Goal: Information Seeking & Learning: Check status

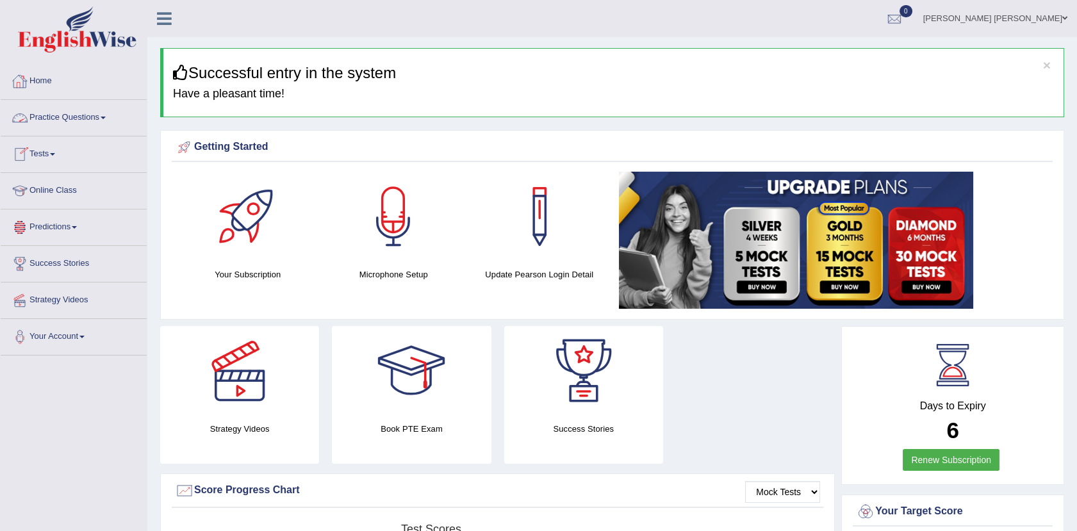
click at [59, 146] on link "Tests" at bounding box center [74, 153] width 146 height 32
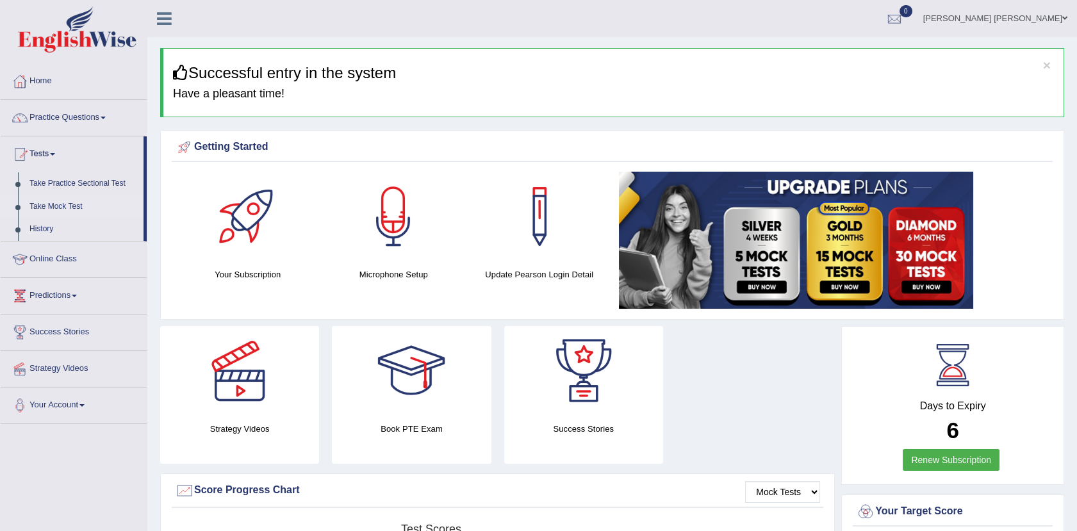
click at [17, 213] on li "Take Mock Test" at bounding box center [72, 206] width 143 height 23
click at [67, 208] on link "Take Mock Test" at bounding box center [84, 206] width 120 height 23
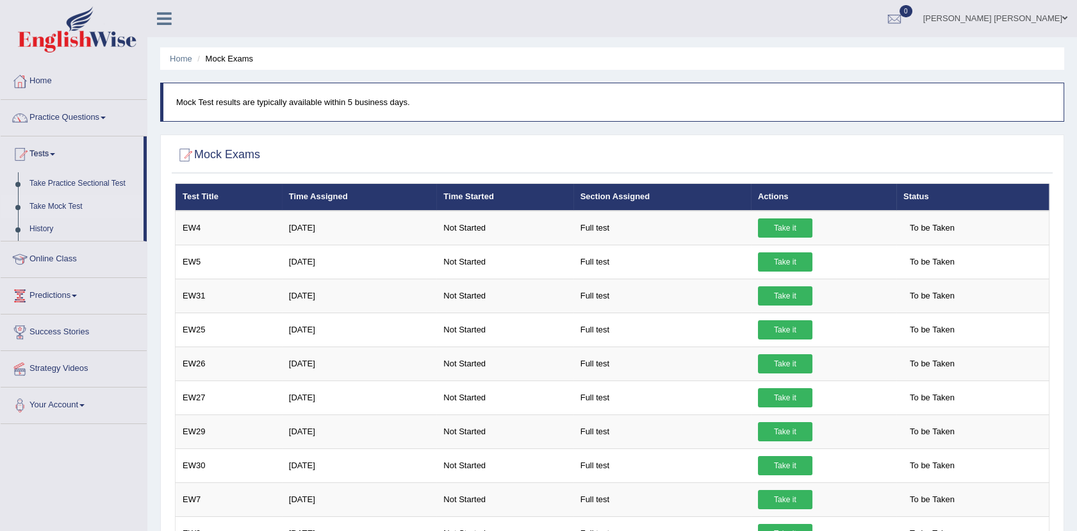
scroll to position [355, 0]
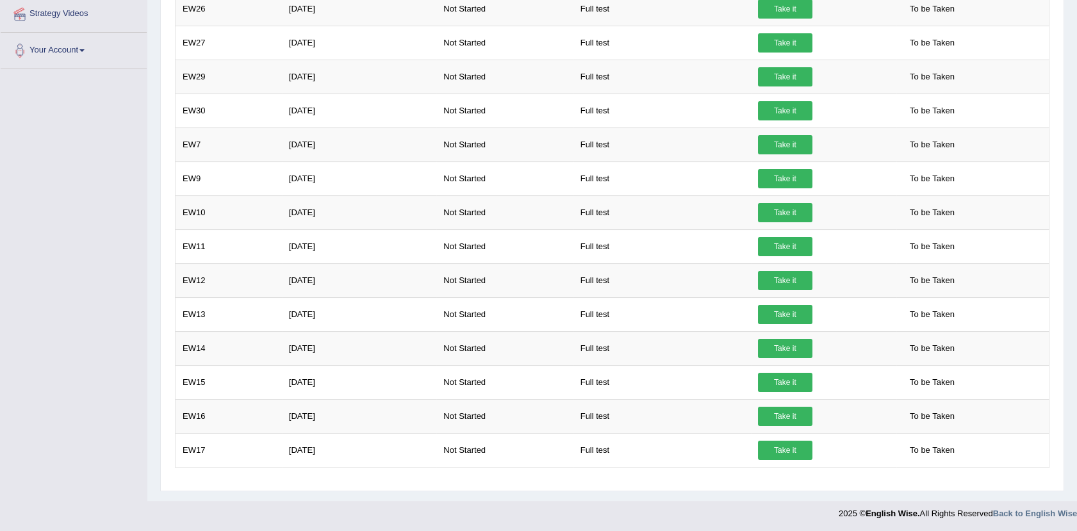
click at [1074, 175] on div "Home Mock Exams Mock Test results are typically available within 5 business day…" at bounding box center [612, 73] width 930 height 856
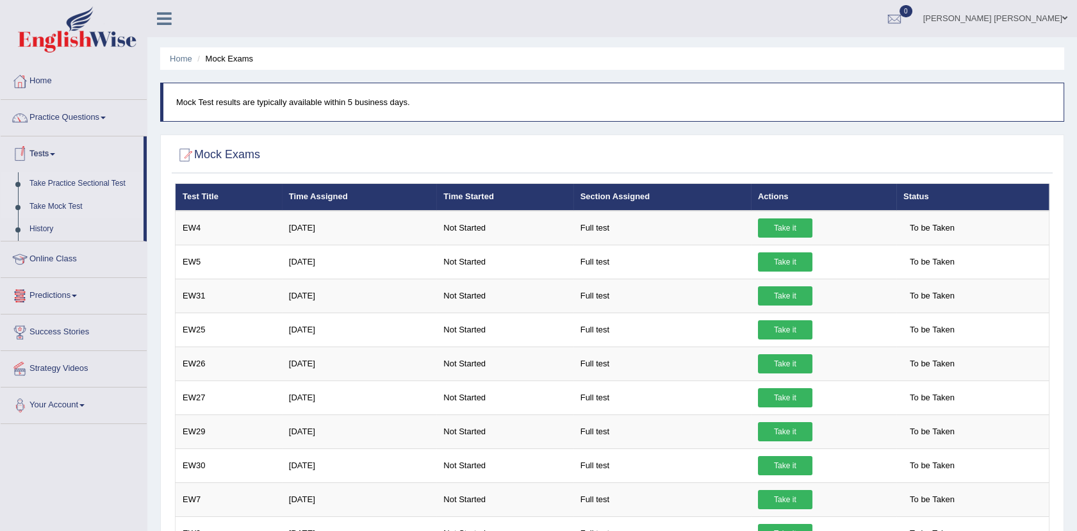
click at [103, 179] on link "Take Practice Sectional Test" at bounding box center [84, 183] width 120 height 23
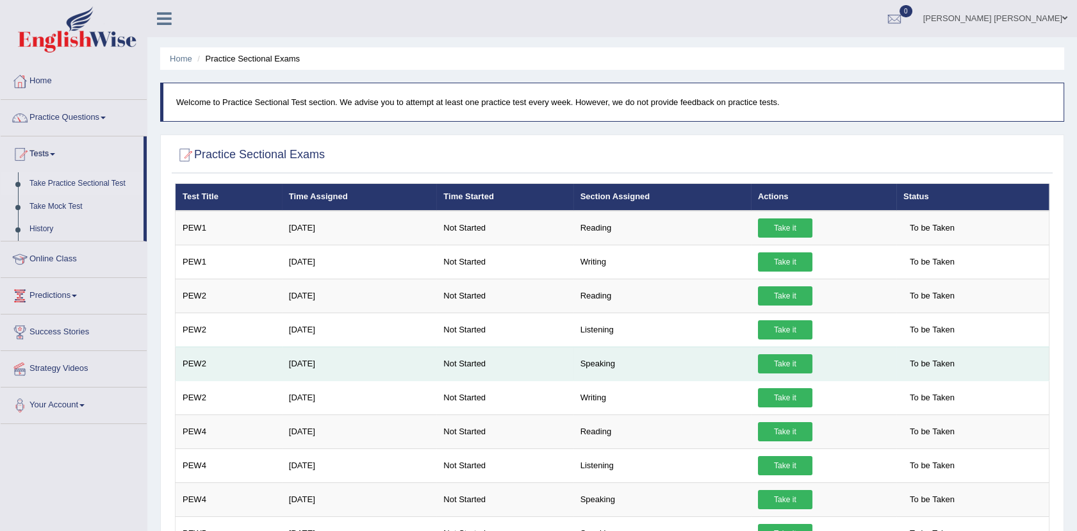
click at [796, 358] on link "Take it" at bounding box center [785, 363] width 54 height 19
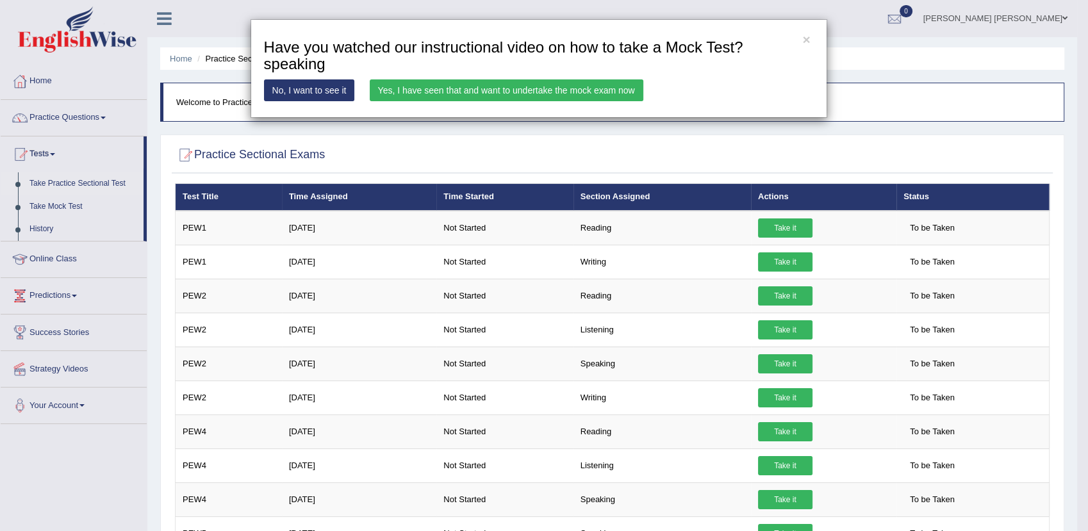
click at [490, 90] on link "Yes, I have seen that and want to undertake the mock exam now" at bounding box center [507, 90] width 274 height 22
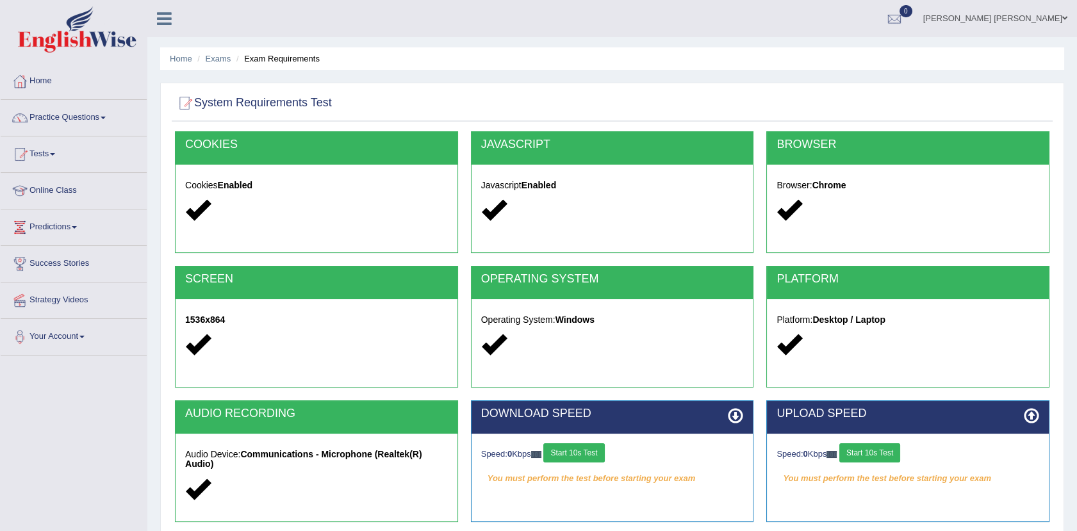
click at [604, 449] on button "Start 10s Test" at bounding box center [574, 453] width 61 height 19
click at [866, 452] on button "Start 10s Test" at bounding box center [870, 453] width 61 height 19
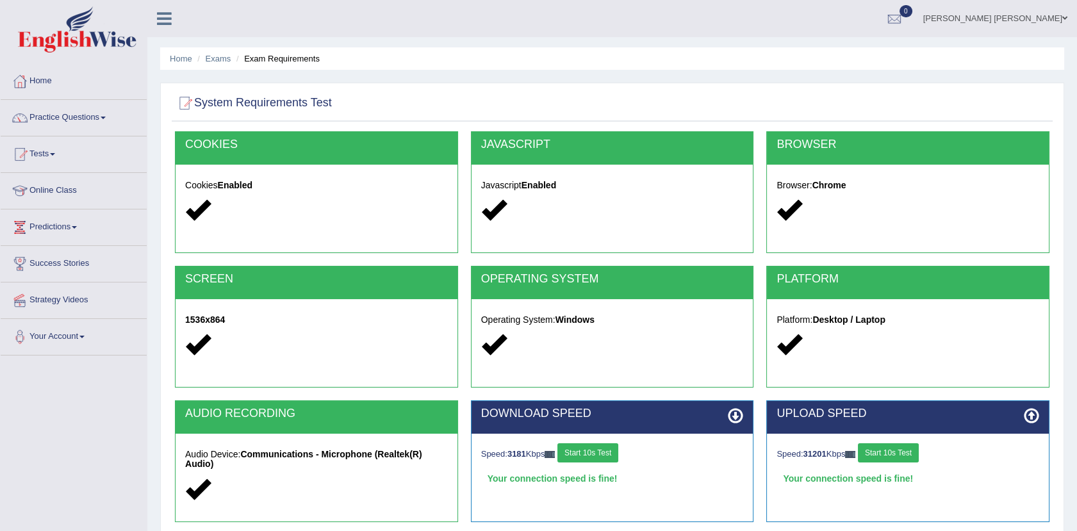
click at [906, 459] on button "Start 10s Test" at bounding box center [888, 453] width 61 height 19
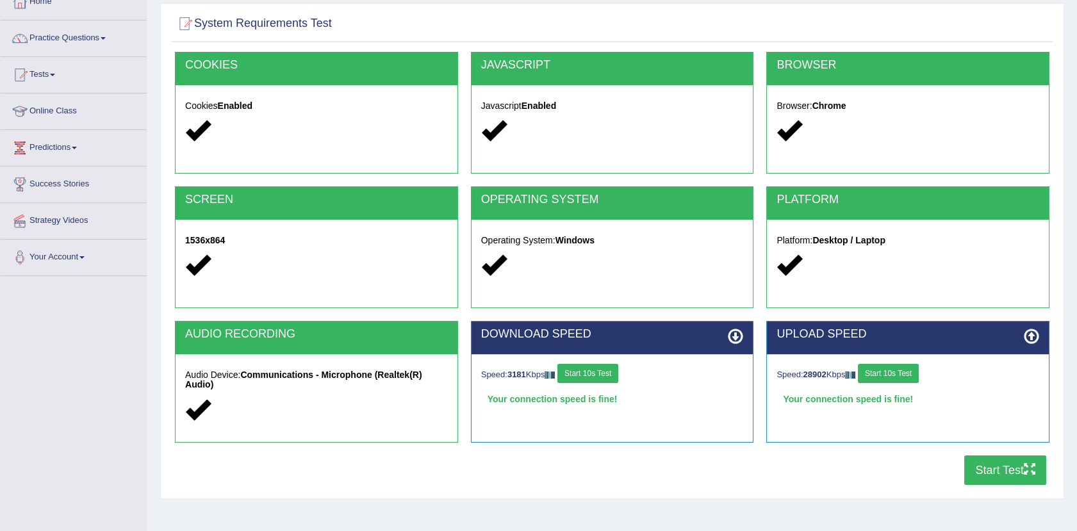
scroll to position [141, 0]
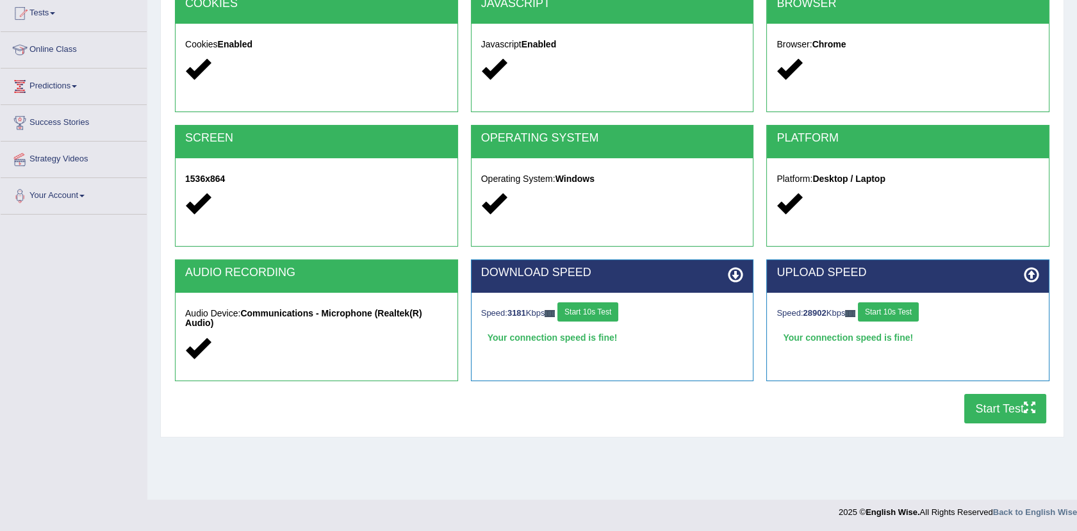
click at [1019, 406] on button "Start Test" at bounding box center [1006, 408] width 82 height 29
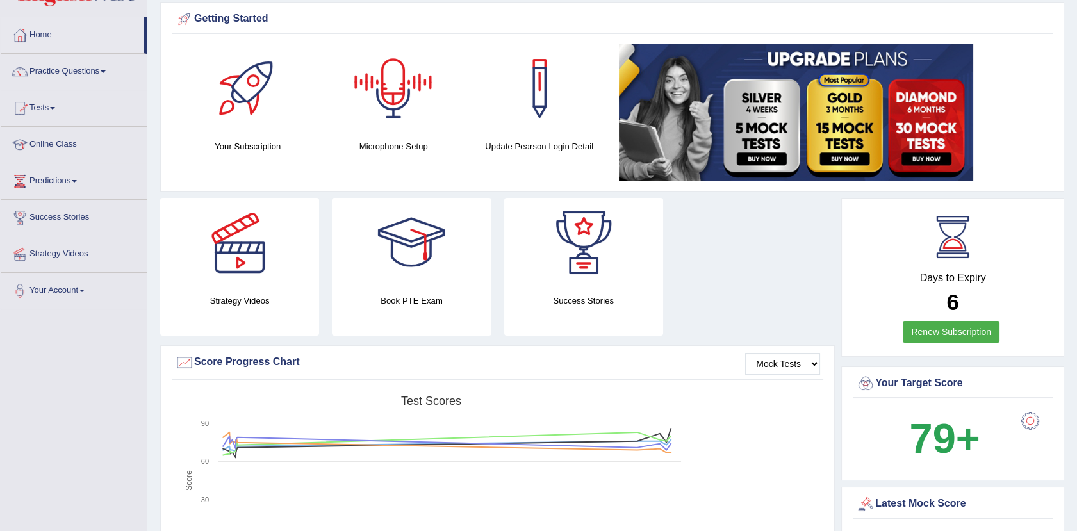
scroll to position [71, 0]
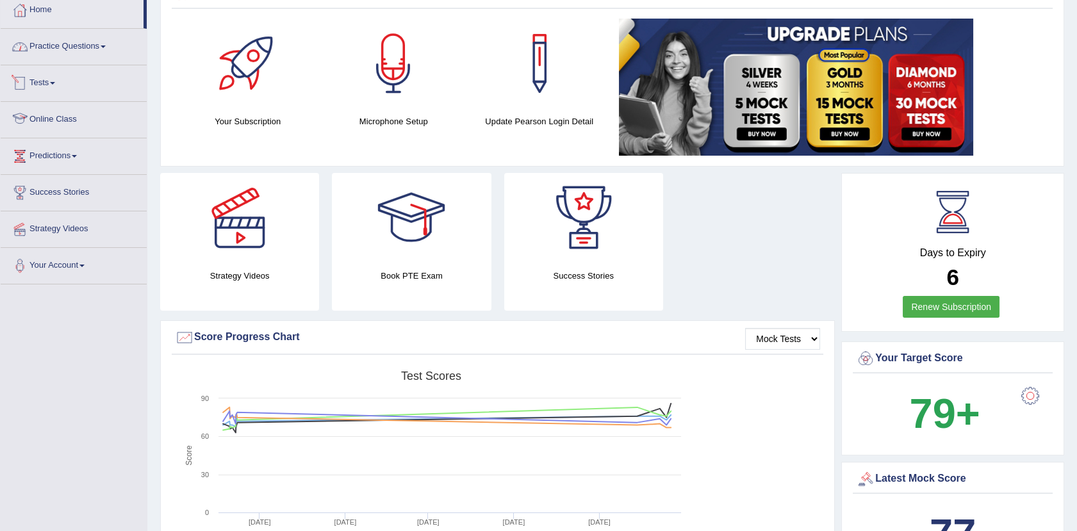
click at [115, 44] on link "Practice Questions" at bounding box center [74, 45] width 146 height 32
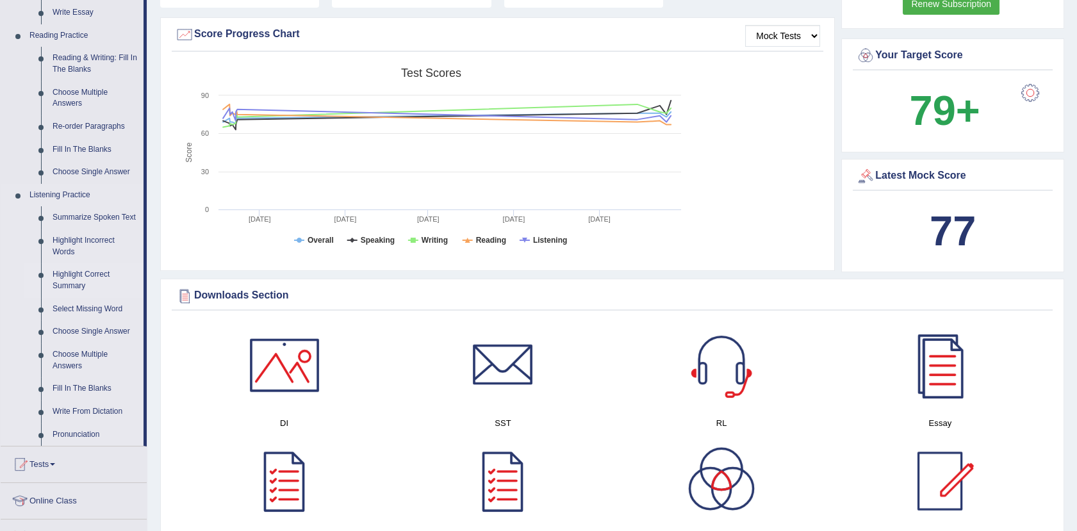
scroll to position [427, 0]
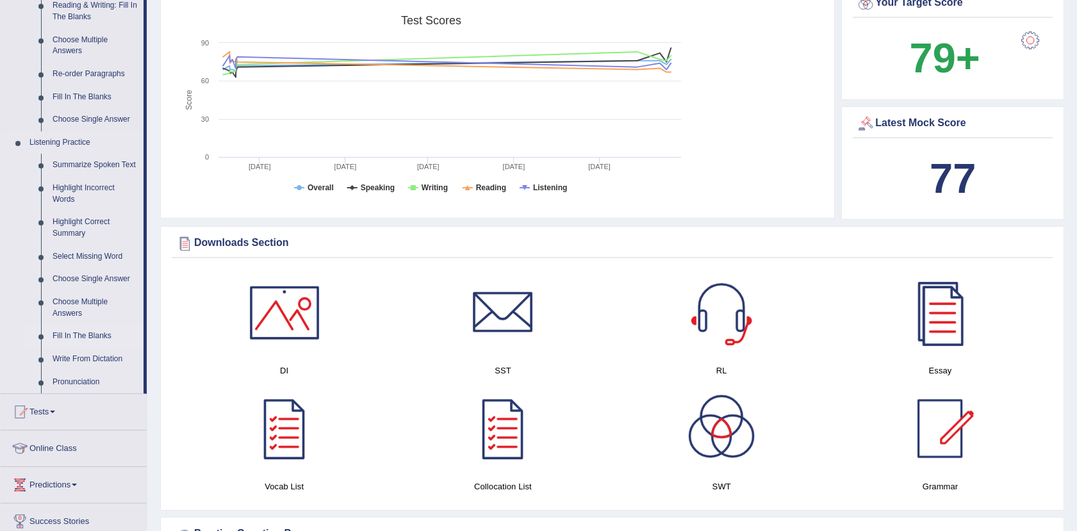
click at [96, 338] on link "Fill In The Blanks" at bounding box center [95, 336] width 97 height 23
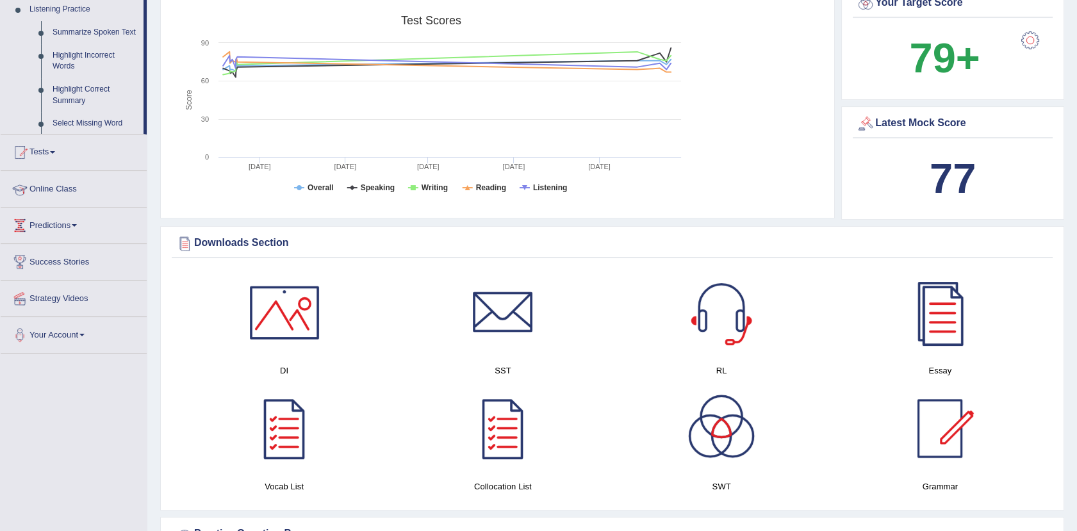
scroll to position [179, 0]
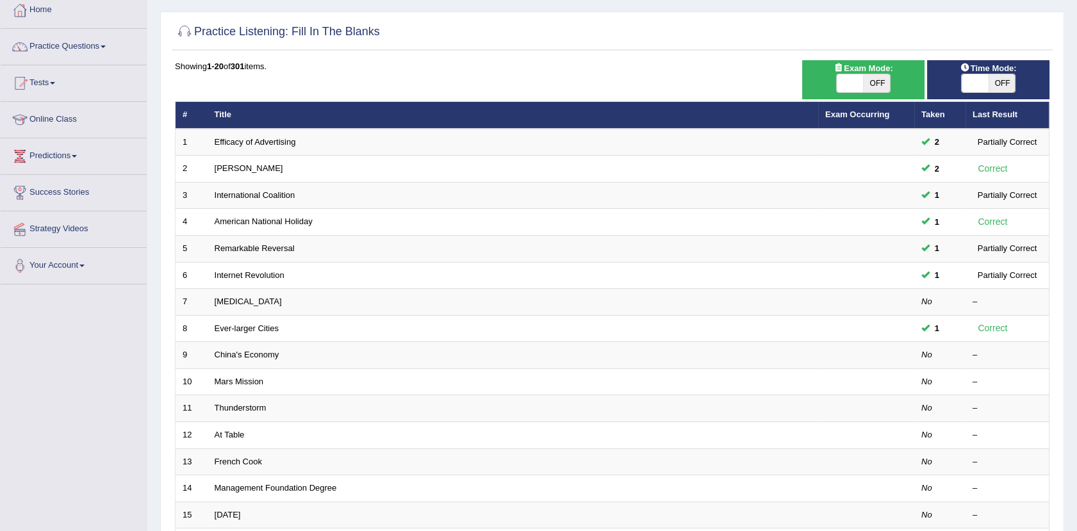
click at [891, 79] on div "ON OFF" at bounding box center [864, 83] width 110 height 19
click at [882, 89] on span "OFF" at bounding box center [876, 83] width 27 height 18
checkbox input "true"
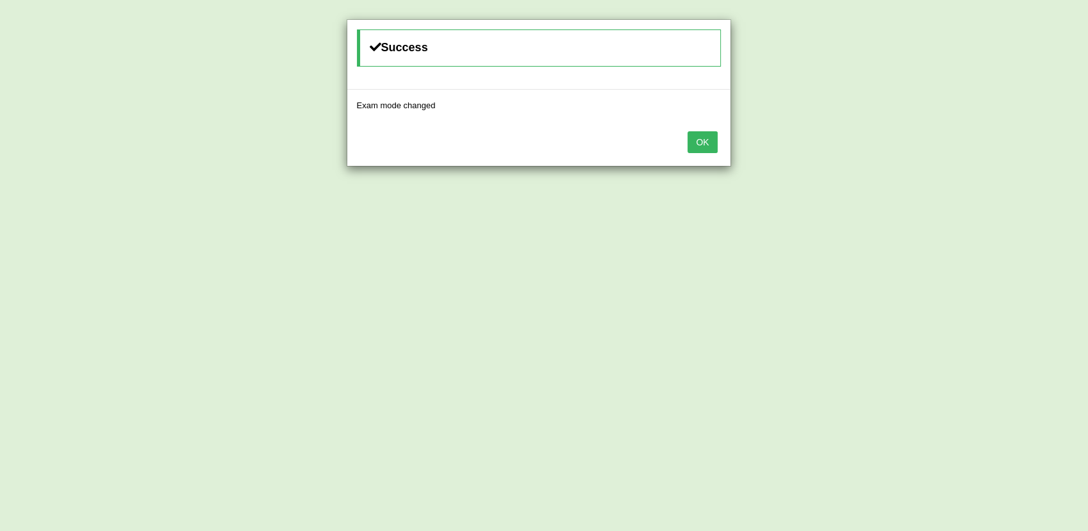
click at [699, 150] on button "OK" at bounding box center [702, 142] width 29 height 22
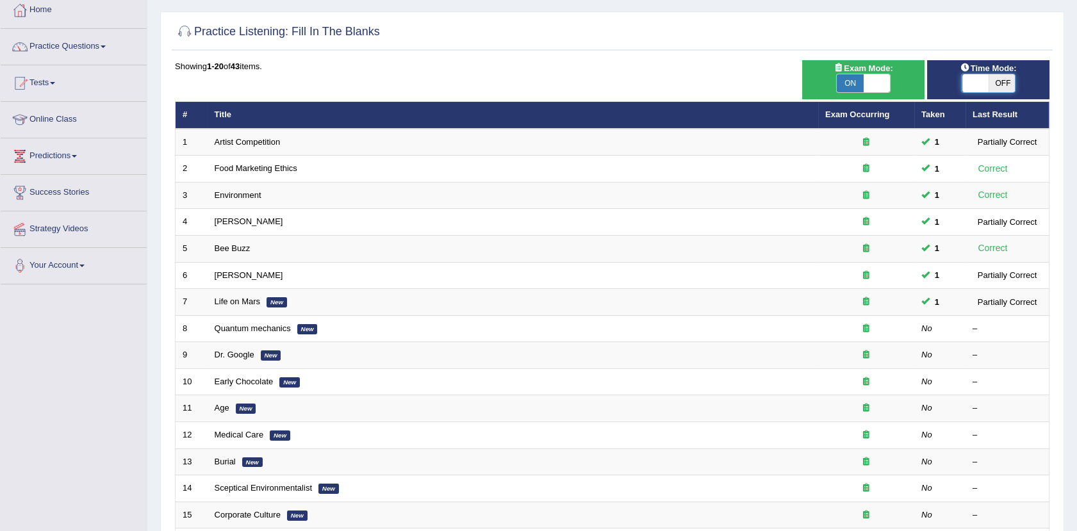
click at [976, 84] on span at bounding box center [975, 83] width 27 height 18
checkbox input "true"
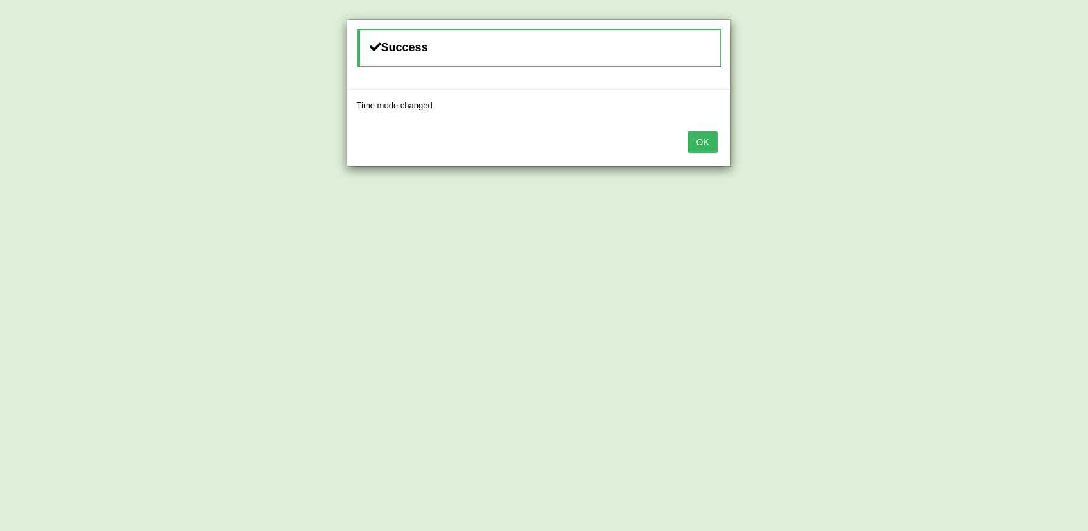
drag, startPoint x: 686, startPoint y: 159, endPoint x: 696, endPoint y: 153, distance: 11.8
click at [689, 157] on div "OK" at bounding box center [538, 143] width 383 height 45
click at [696, 153] on div "OK" at bounding box center [538, 143] width 383 height 45
click at [706, 146] on button "OK" at bounding box center [702, 142] width 29 height 22
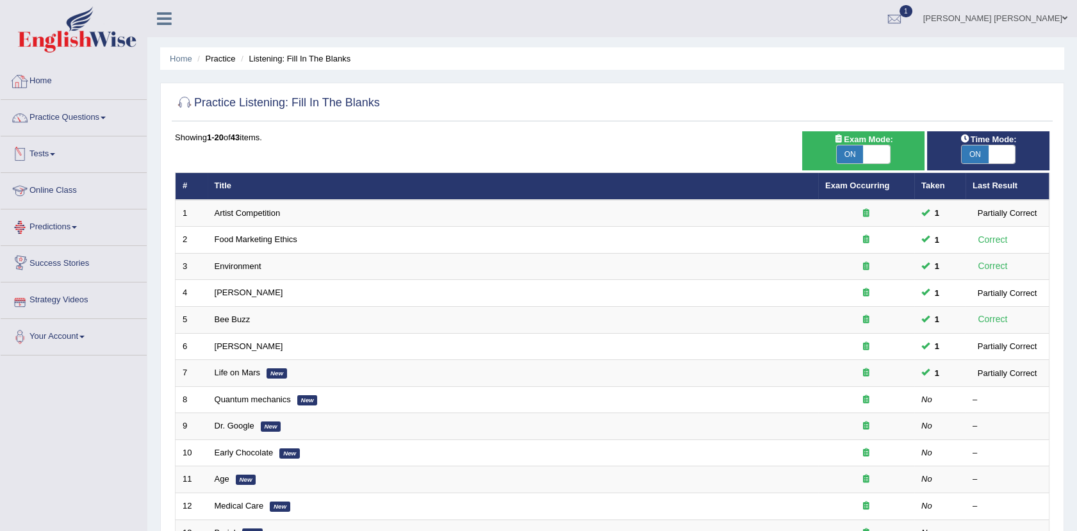
click at [44, 84] on link "Home" at bounding box center [74, 79] width 146 height 32
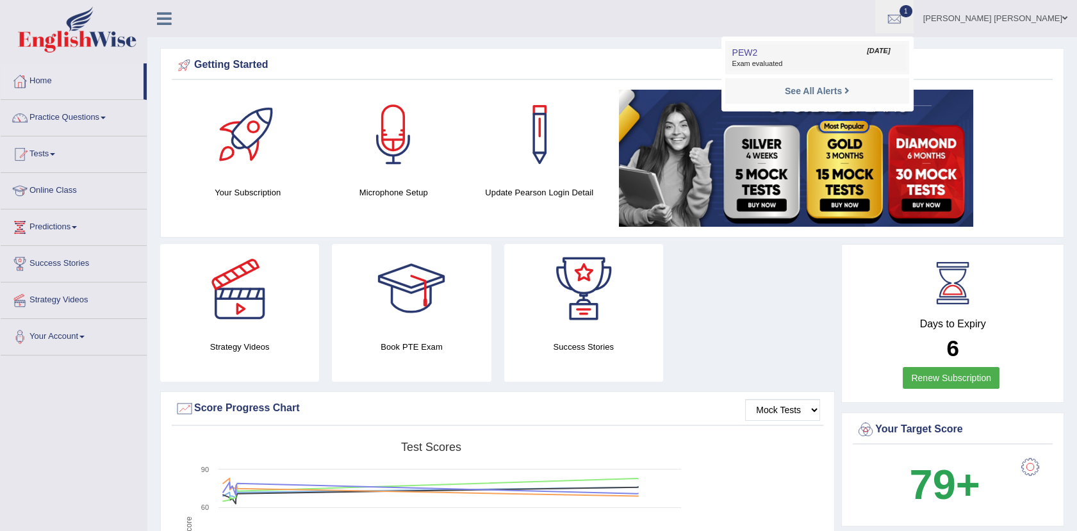
click at [909, 44] on li "PEW2 Aug 28, 2025 Exam evaluated" at bounding box center [817, 57] width 183 height 33
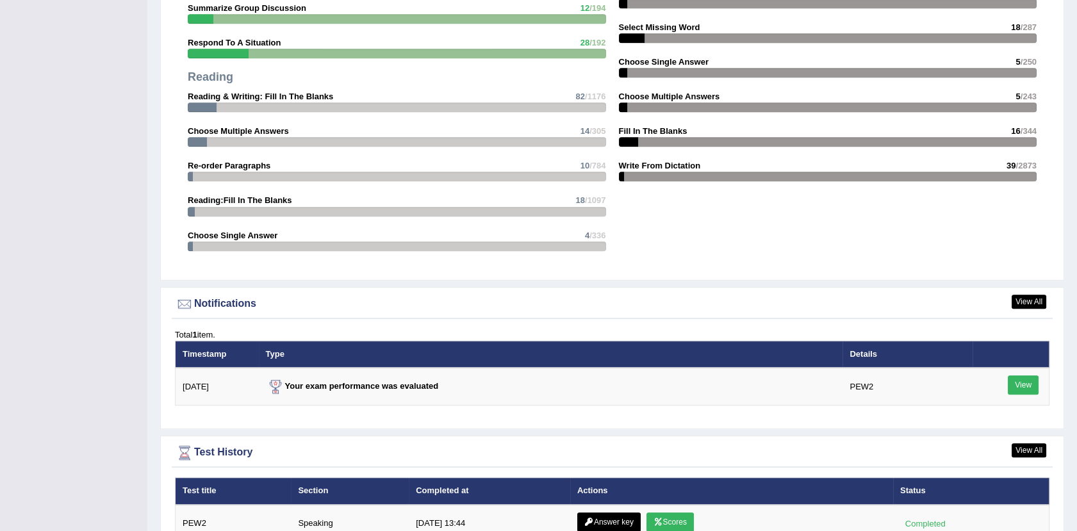
scroll to position [1495, 0]
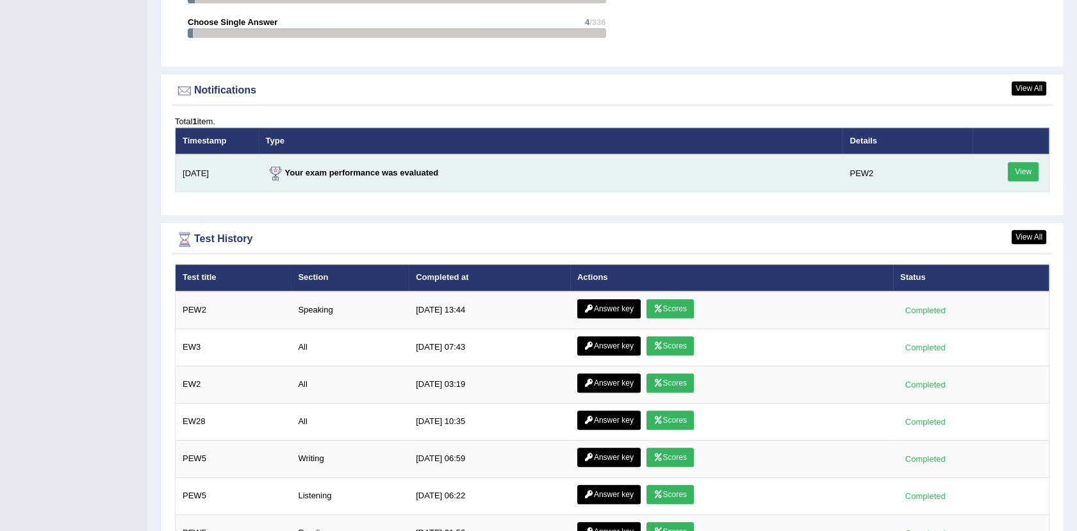
click at [1040, 174] on div "View" at bounding box center [1011, 173] width 63 height 22
click at [1031, 173] on link "View" at bounding box center [1023, 171] width 31 height 19
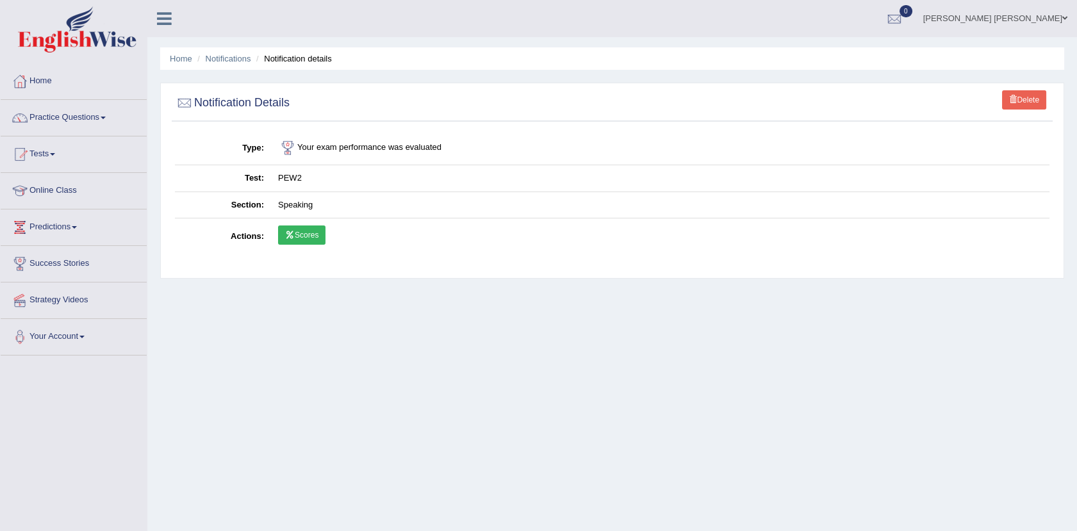
click at [312, 239] on link "Scores" at bounding box center [301, 235] width 47 height 19
click at [36, 87] on link "Home" at bounding box center [74, 79] width 146 height 32
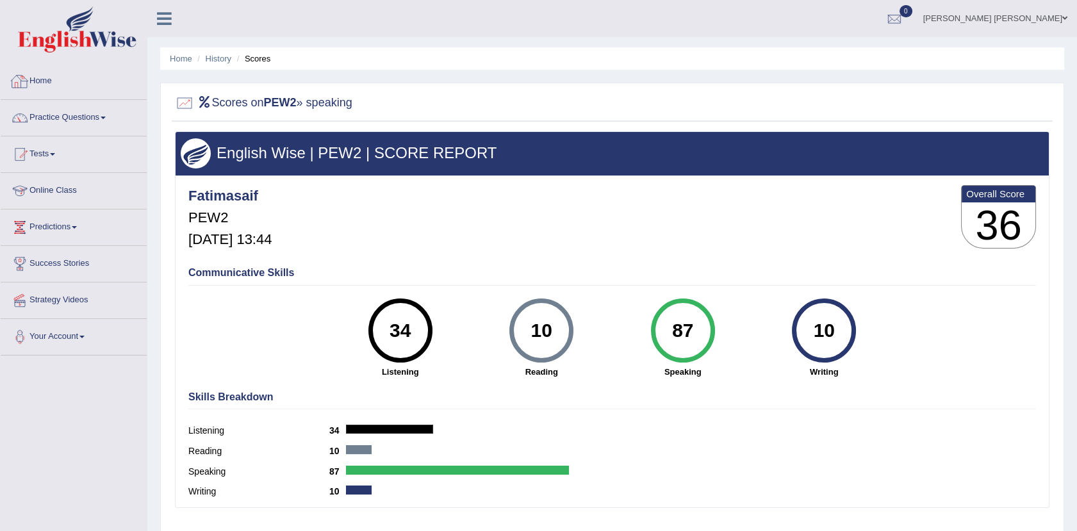
click at [35, 79] on link "Home" at bounding box center [74, 79] width 146 height 32
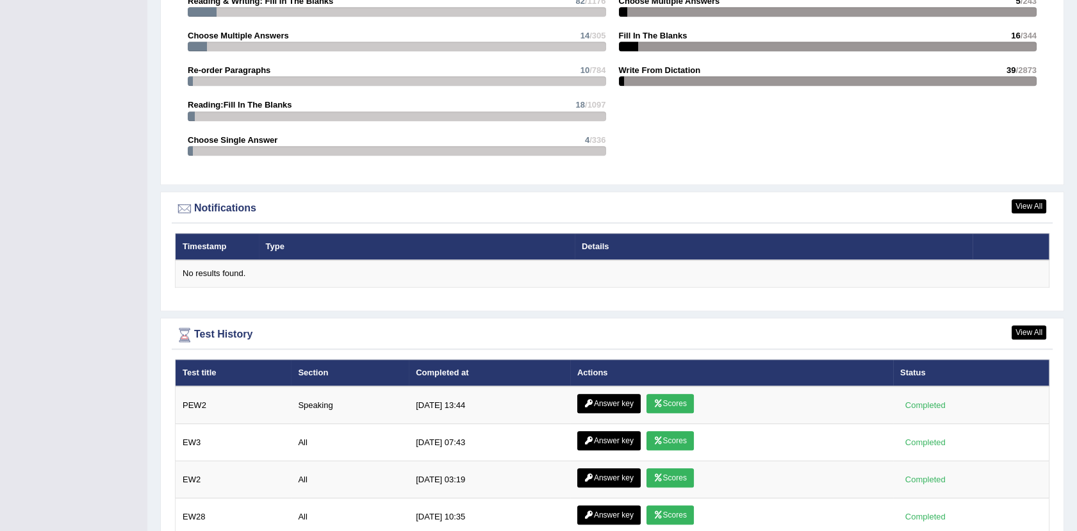
scroll to position [1589, 0]
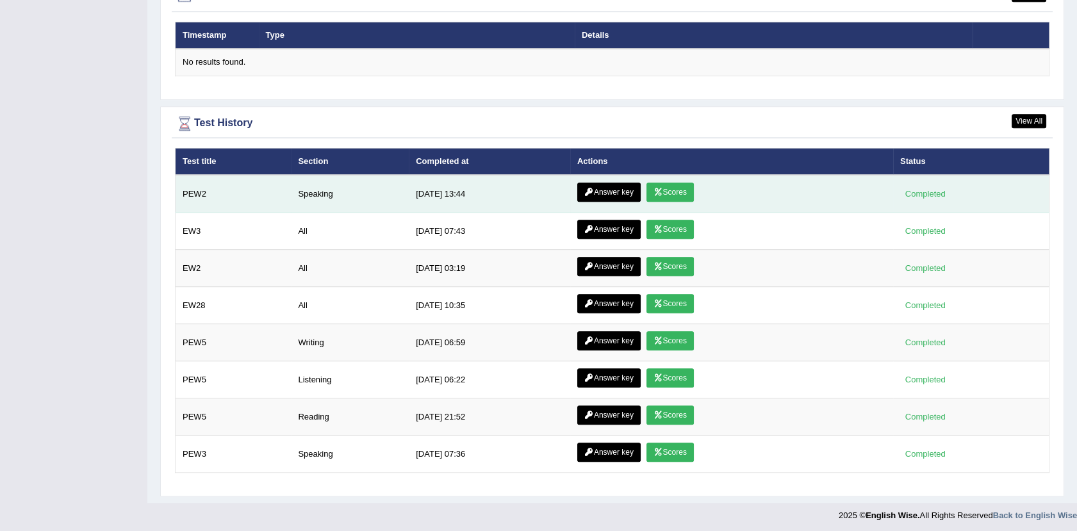
click at [595, 187] on link "Answer key" at bounding box center [609, 192] width 63 height 19
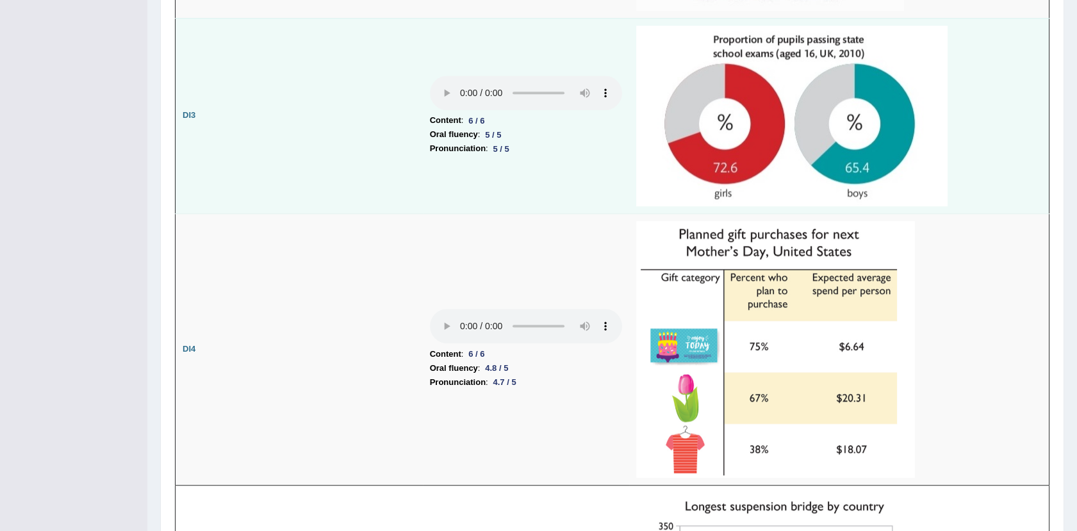
scroll to position [2215, 0]
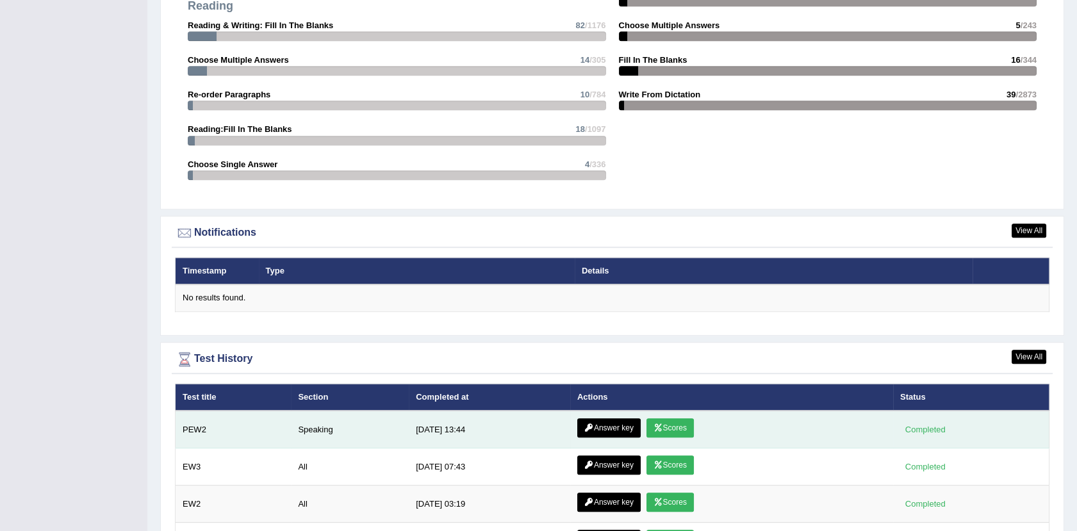
scroll to position [1567, 0]
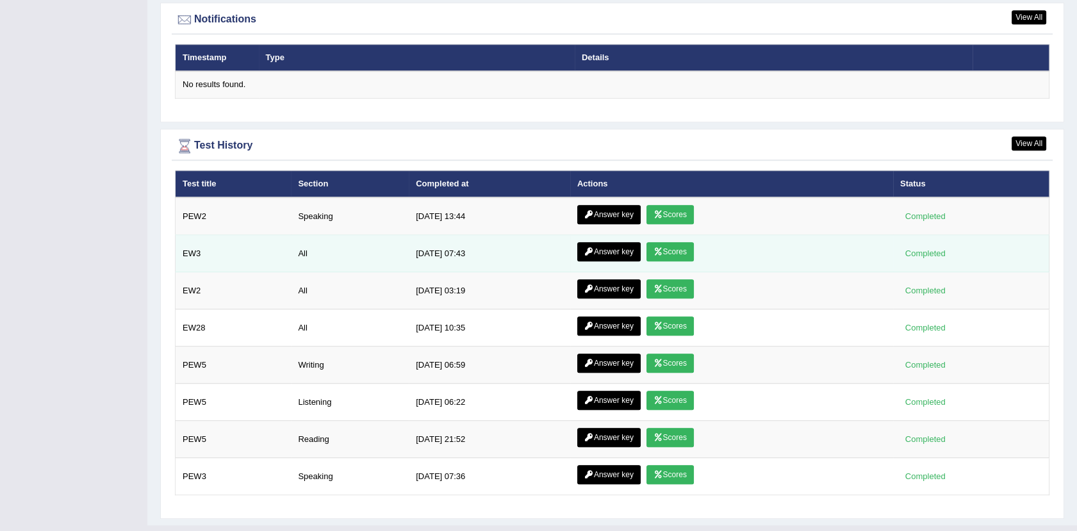
click at [679, 249] on link "Scores" at bounding box center [670, 251] width 47 height 19
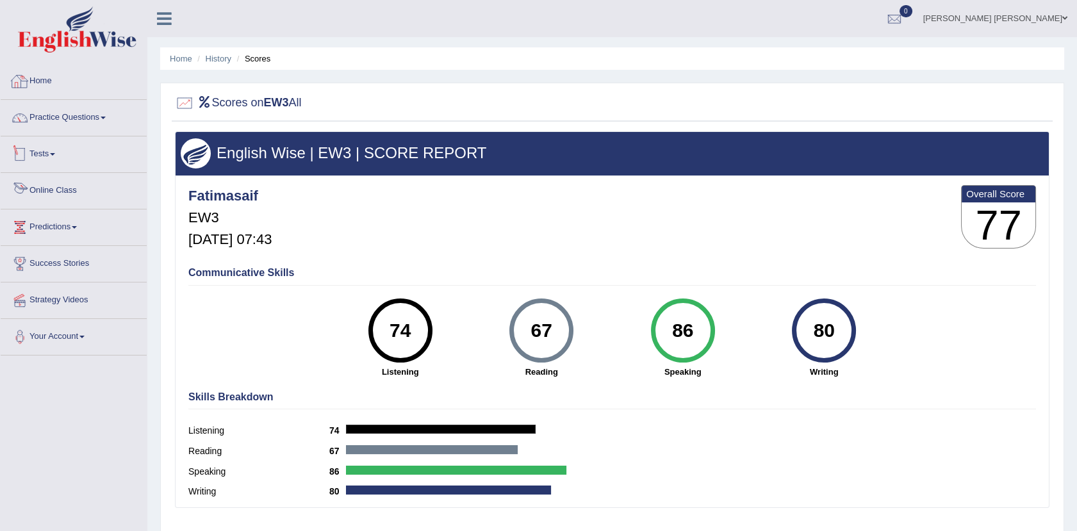
click at [52, 144] on link "Tests" at bounding box center [74, 153] width 146 height 32
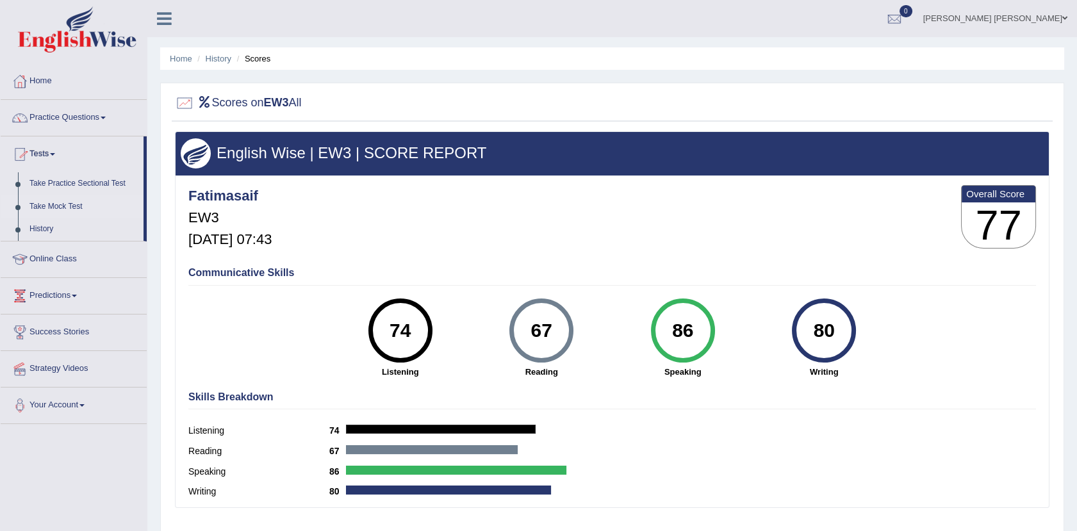
click at [65, 199] on link "Take Mock Test" at bounding box center [84, 206] width 120 height 23
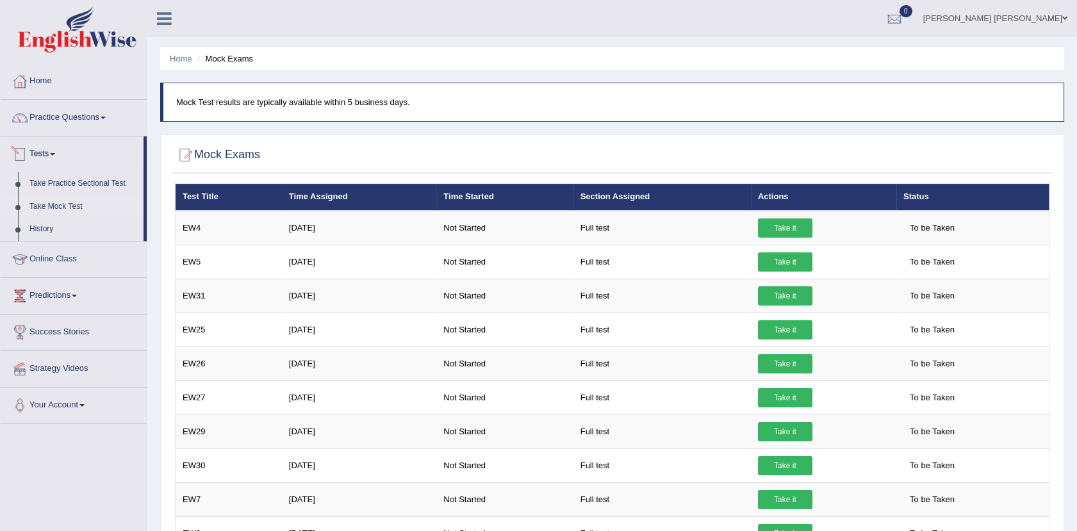
click at [44, 151] on link "Tests" at bounding box center [72, 153] width 143 height 32
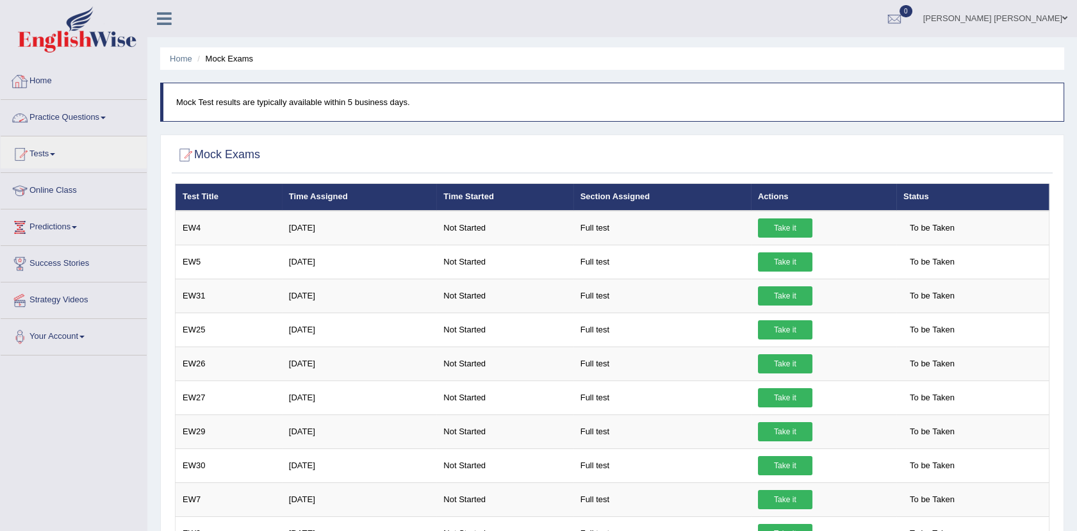
click at [40, 87] on link "Home" at bounding box center [74, 79] width 146 height 32
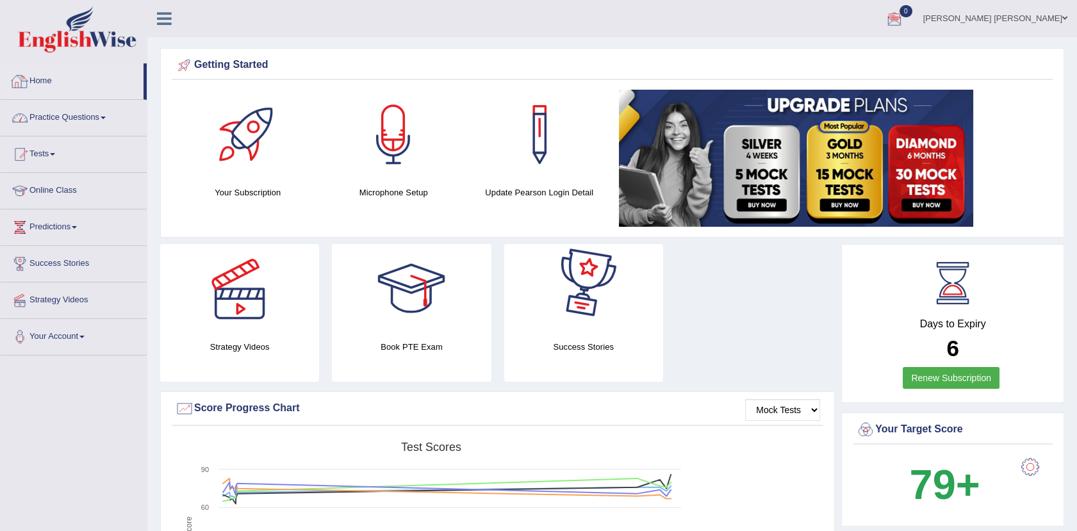
click at [60, 108] on link "Practice Questions" at bounding box center [74, 116] width 146 height 32
